Goal: Information Seeking & Learning: Find specific fact

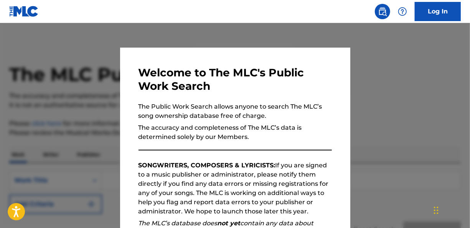
click at [418, 66] on div at bounding box center [235, 137] width 470 height 228
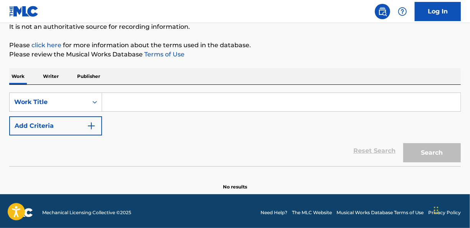
scroll to position [81, 0]
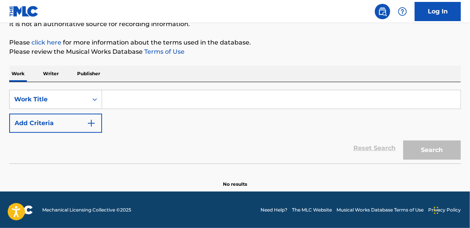
click at [171, 105] on input "Search Form" at bounding box center [281, 99] width 358 height 18
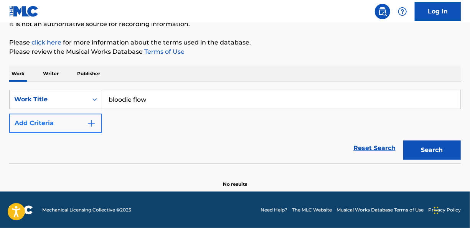
type input "bloodie flow"
click at [54, 123] on button "Add Criteria" at bounding box center [55, 123] width 93 height 19
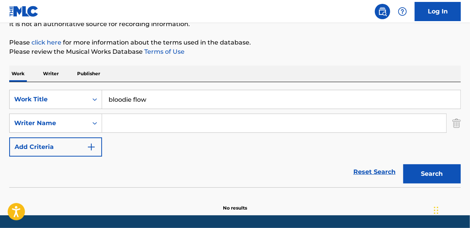
click at [121, 127] on input "Search Form" at bounding box center [274, 123] width 344 height 18
paste input "[PERSON_NAME], [PERSON_NAME]"
drag, startPoint x: 142, startPoint y: 124, endPoint x: 254, endPoint y: 135, distance: 112.1
click at [254, 135] on div "SearchWithCriteriadc1a9403-e918-4140-88a8-9954c6d2ba62 Work Title bloodie flow …" at bounding box center [235, 123] width 452 height 67
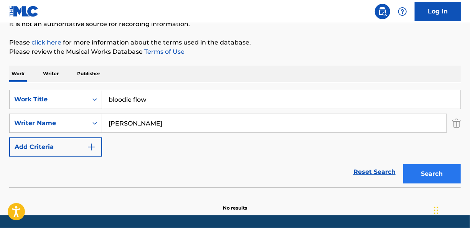
type input "[PERSON_NAME]"
click at [425, 170] on button "Search" at bounding box center [432, 173] width 58 height 19
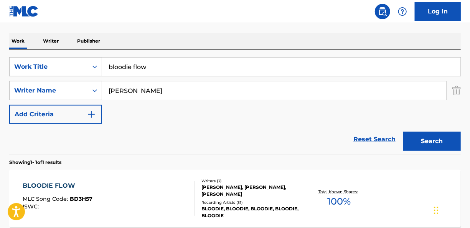
scroll to position [158, 0]
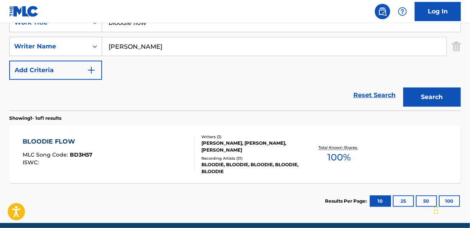
click at [252, 143] on div "[PERSON_NAME], [PERSON_NAME], [PERSON_NAME]" at bounding box center [252, 147] width 100 height 14
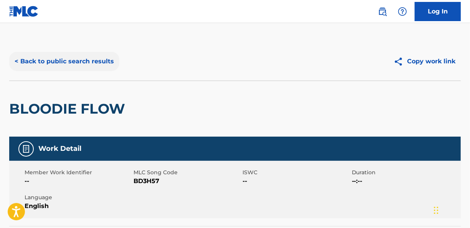
click at [54, 63] on button "< Back to public search results" at bounding box center [64, 61] width 110 height 19
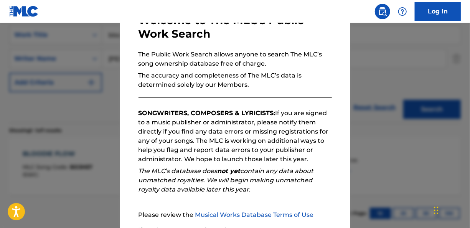
scroll to position [123, 0]
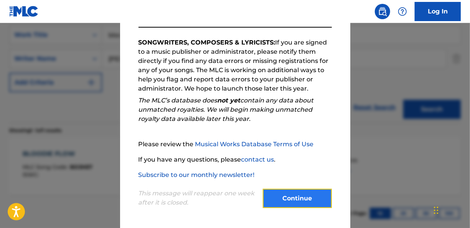
click at [284, 201] on button "Continue" at bounding box center [297, 198] width 69 height 19
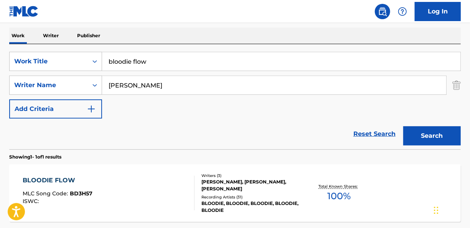
scroll to position [107, 0]
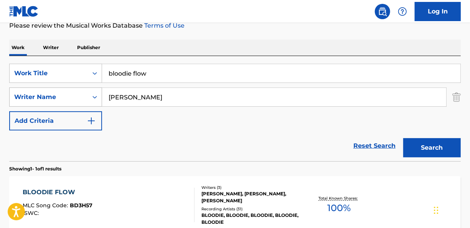
drag, startPoint x: 148, startPoint y: 98, endPoint x: 89, endPoint y: 94, distance: 58.8
click at [89, 94] on div "SearchWithCriteria5175e0f8-c00b-492d-848b-190f42bdc2c6 Writer Name [PERSON_NAME]" at bounding box center [235, 96] width 452 height 19
drag, startPoint x: 160, startPoint y: 73, endPoint x: 75, endPoint y: 73, distance: 84.8
click at [75, 73] on div "SearchWithCriteriadc1a9403-e918-4140-88a8-9954c6d2ba62 Work Title bloodie flow" at bounding box center [235, 73] width 452 height 19
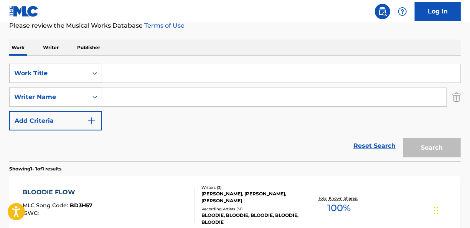
paste input "Work It Out For Me (Live) - [PERSON_NAME]"
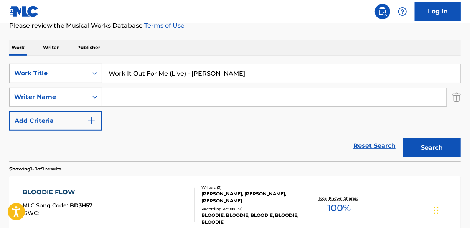
drag, startPoint x: 168, startPoint y: 73, endPoint x: 241, endPoint y: 78, distance: 73.5
click at [241, 78] on input "Work It Out For Me (Live) - [PERSON_NAME]" at bounding box center [281, 73] width 358 height 18
type input "Work It Out For Me"
paste input "Work It Out For Me (Live) - [PERSON_NAME]"
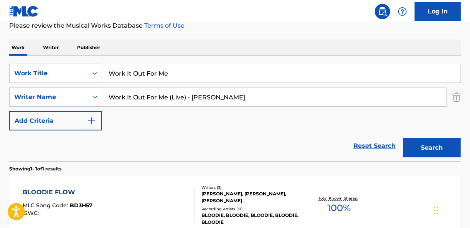
drag, startPoint x: 190, startPoint y: 97, endPoint x: -2, endPoint y: 91, distance: 191.9
click at [0, 91] on html "Accessibility Screen-Reader Guide, Feedback, and Issue Reporting | New window C…" at bounding box center [235, 7] width 470 height 228
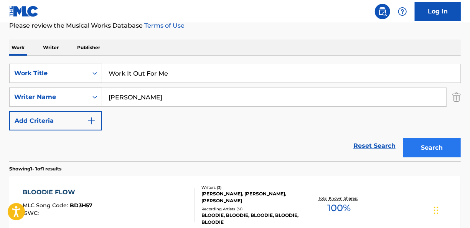
type input "[PERSON_NAME]"
click at [439, 148] on button "Search" at bounding box center [432, 147] width 58 height 19
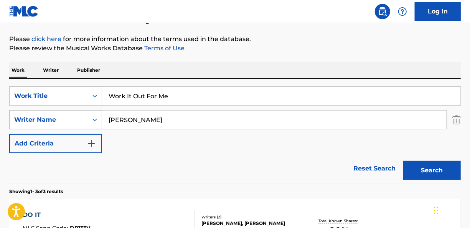
scroll to position [41, 0]
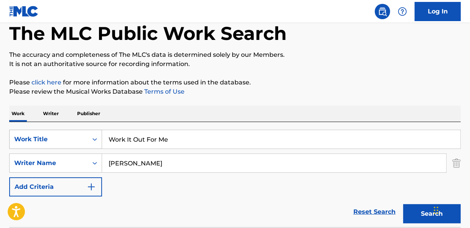
drag, startPoint x: 174, startPoint y: 137, endPoint x: 66, endPoint y: 133, distance: 108.3
click at [66, 133] on div "SearchWithCriteriadc1a9403-e918-4140-88a8-9954c6d2ba62 Work Title Work It Out F…" at bounding box center [235, 139] width 452 height 19
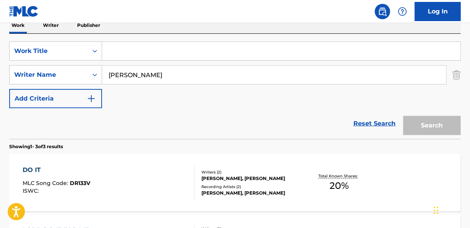
scroll to position [118, 0]
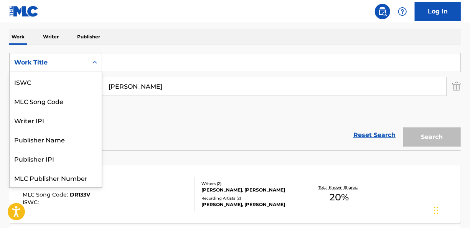
click at [80, 61] on div "Work Title" at bounding box center [48, 62] width 69 height 9
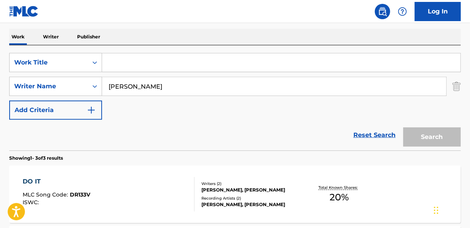
click at [79, 62] on div "Work Title" at bounding box center [48, 62] width 69 height 9
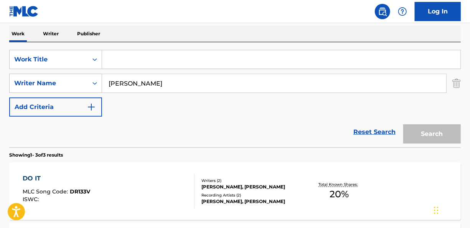
scroll to position [118, 0]
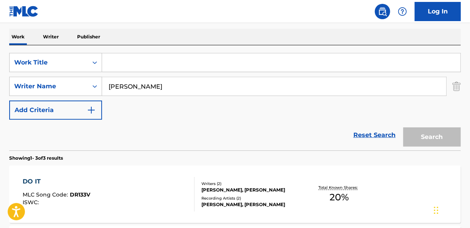
click at [167, 67] on input "Search Form" at bounding box center [281, 62] width 358 height 18
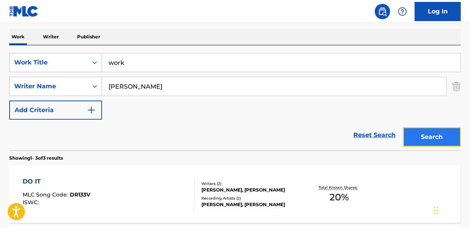
click at [455, 146] on button "Search" at bounding box center [432, 136] width 58 height 19
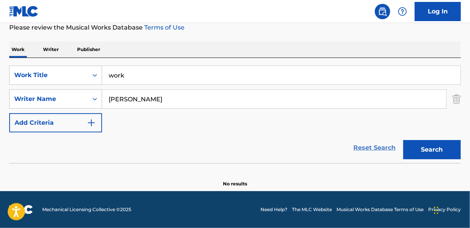
scroll to position [105, 0]
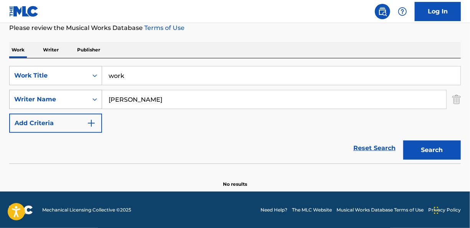
drag, startPoint x: 174, startPoint y: 101, endPoint x: 101, endPoint y: 99, distance: 73.7
click at [101, 99] on div "SearchWithCriteria5175e0f8-c00b-492d-848b-190f42bdc2c6 Writer Name [PERSON_NAME]" at bounding box center [235, 99] width 452 height 19
click at [154, 77] on input "work" at bounding box center [281, 75] width 358 height 18
type input "Work It Out For Me"
drag, startPoint x: 122, startPoint y: 90, endPoint x: 65, endPoint y: 74, distance: 58.5
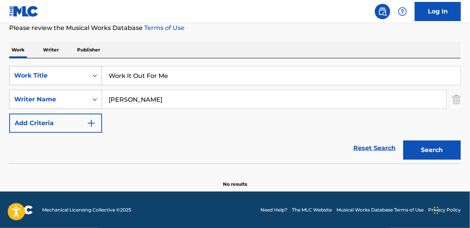
click at [69, 76] on div "SearchWithCriteriadc1a9403-e918-4140-88a8-9954c6d2ba62 Work Title Work It Out F…" at bounding box center [235, 99] width 452 height 67
type input "[PERSON_NAME]"
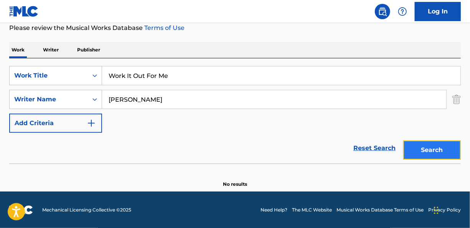
click at [431, 149] on button "Search" at bounding box center [432, 149] width 58 height 19
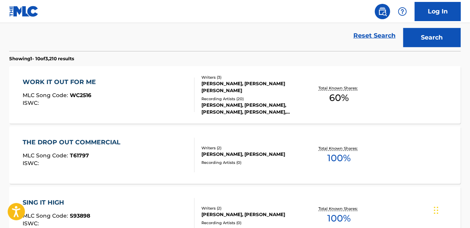
scroll to position [220, 0]
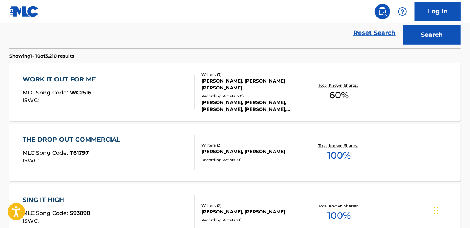
click at [229, 84] on div "[PERSON_NAME], [PERSON_NAME] [PERSON_NAME]" at bounding box center [252, 85] width 100 height 14
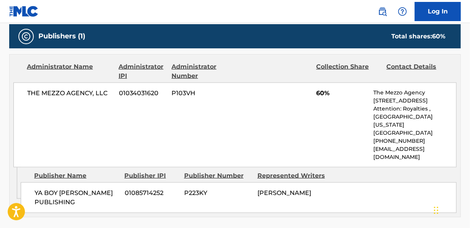
scroll to position [345, 0]
